Goal: Navigation & Orientation: Understand site structure

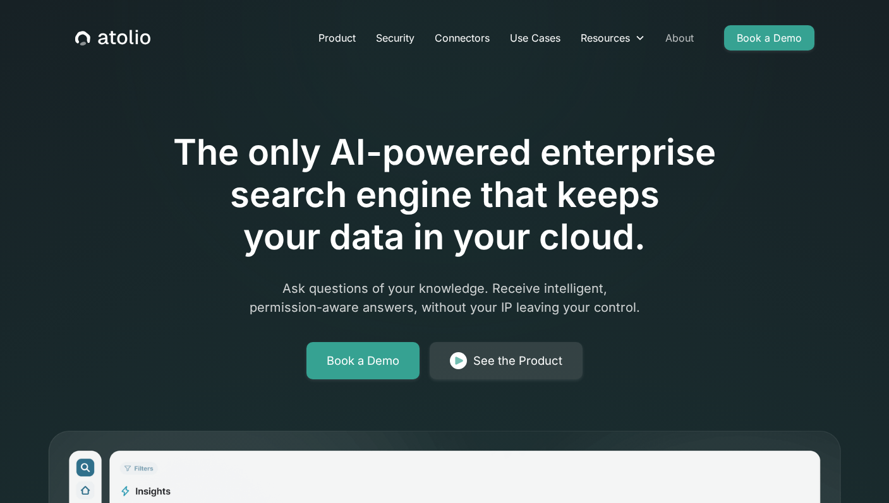
click at [679, 48] on link "About" at bounding box center [679, 37] width 49 height 25
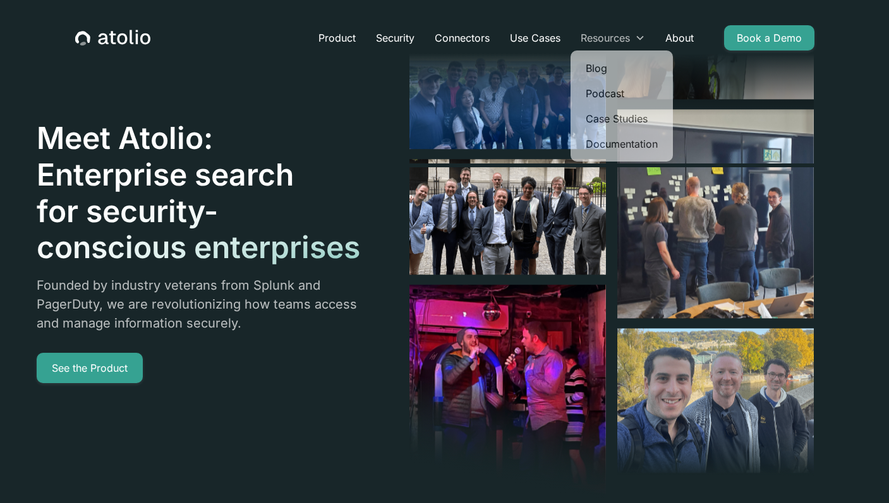
click at [599, 36] on div "Resources" at bounding box center [604, 37] width 49 height 15
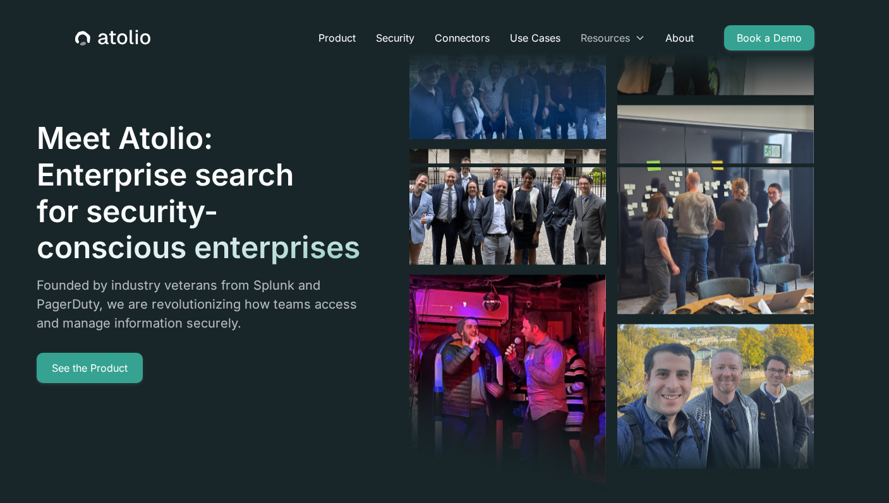
click at [599, 36] on div "Resources" at bounding box center [604, 37] width 49 height 15
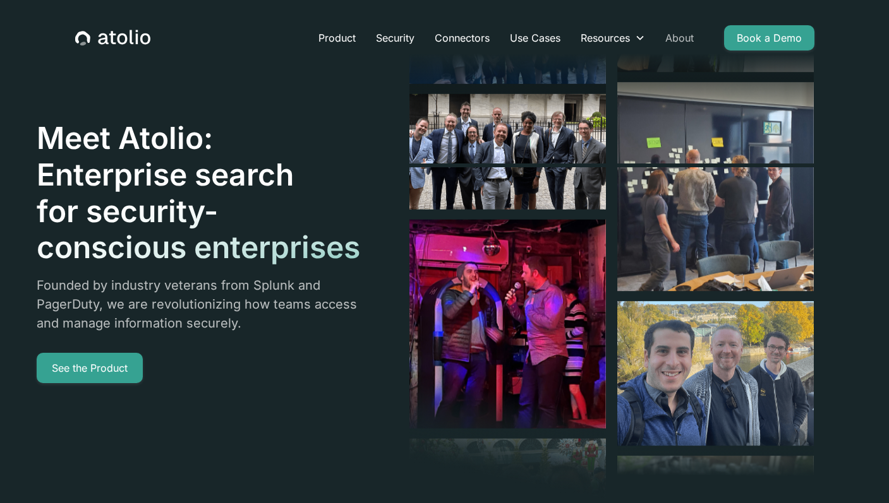
click at [687, 33] on link "About" at bounding box center [679, 37] width 49 height 25
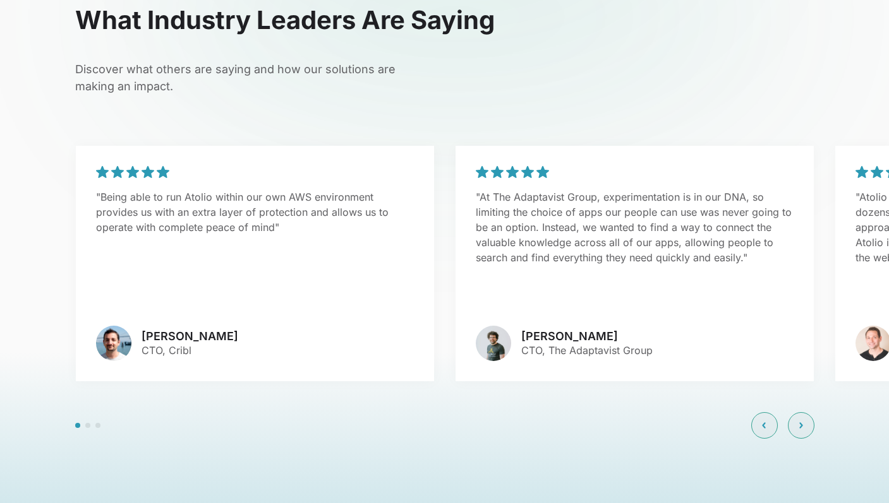
scroll to position [3049, 0]
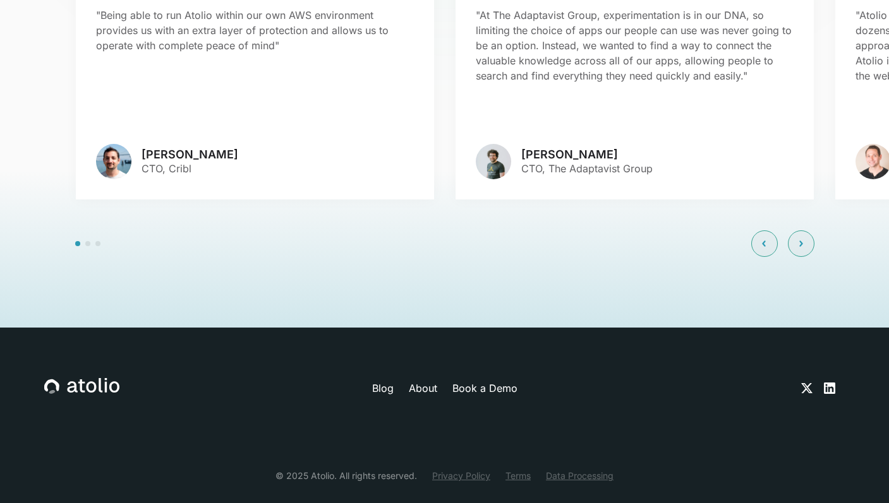
click at [428, 381] on link "About" at bounding box center [423, 388] width 28 height 15
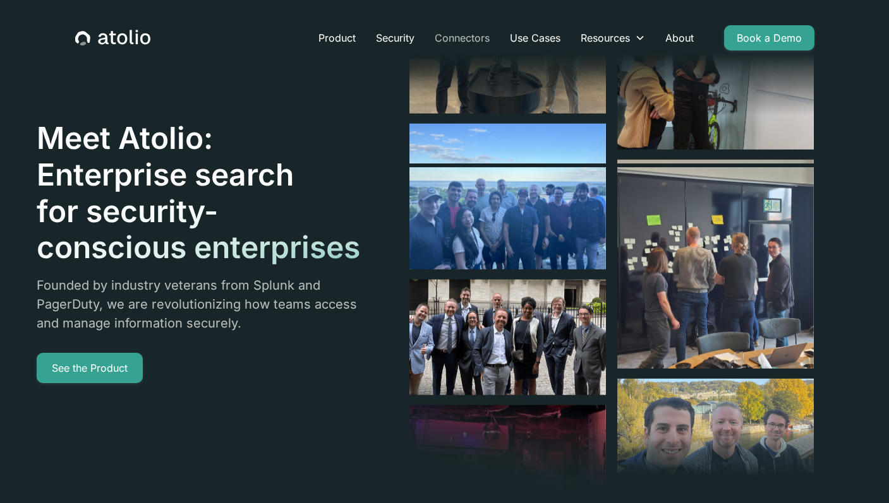
click at [477, 27] on link "Connectors" at bounding box center [461, 37] width 75 height 25
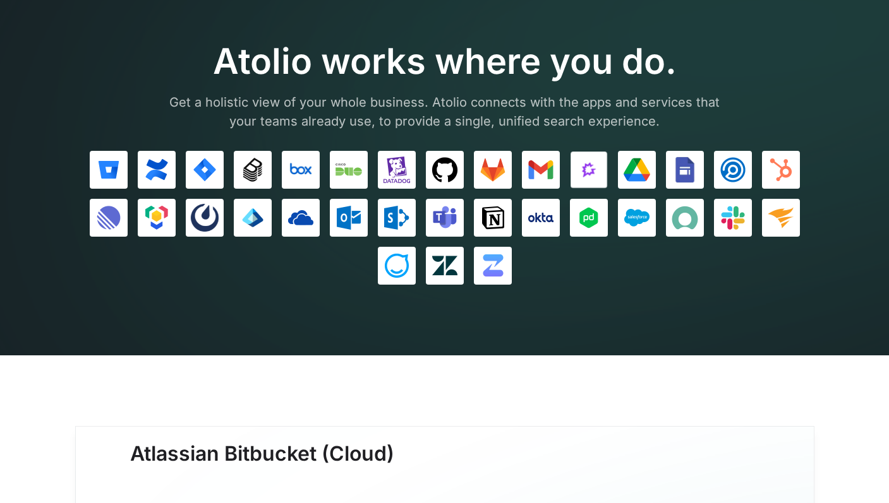
scroll to position [62, 0]
